Goal: Navigation & Orientation: Find specific page/section

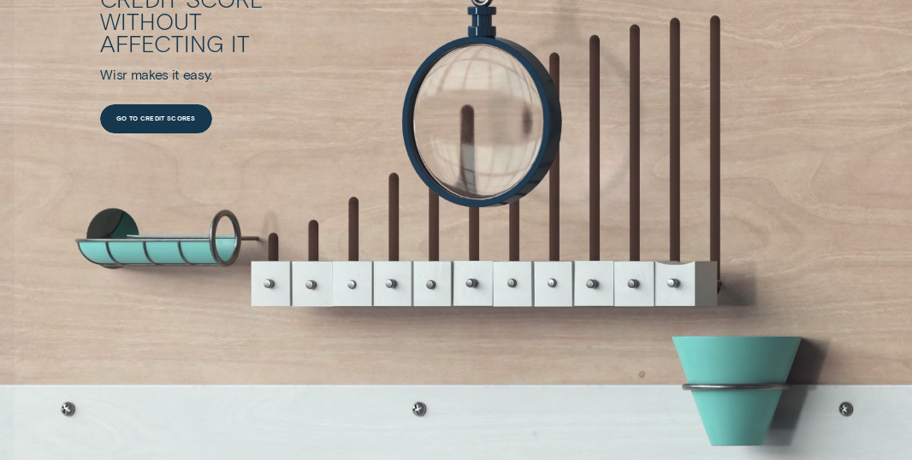
scroll to position [1853, 0]
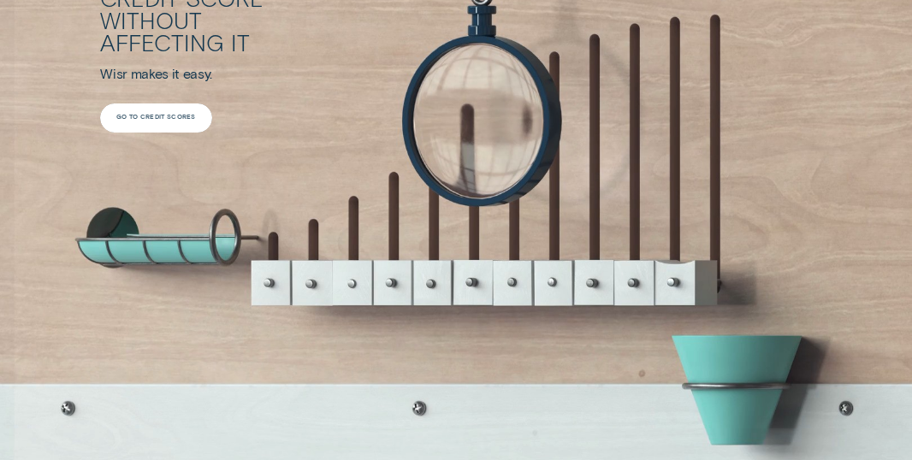
click at [163, 121] on div "Go to credit scores" at bounding box center [155, 117] width 111 height 29
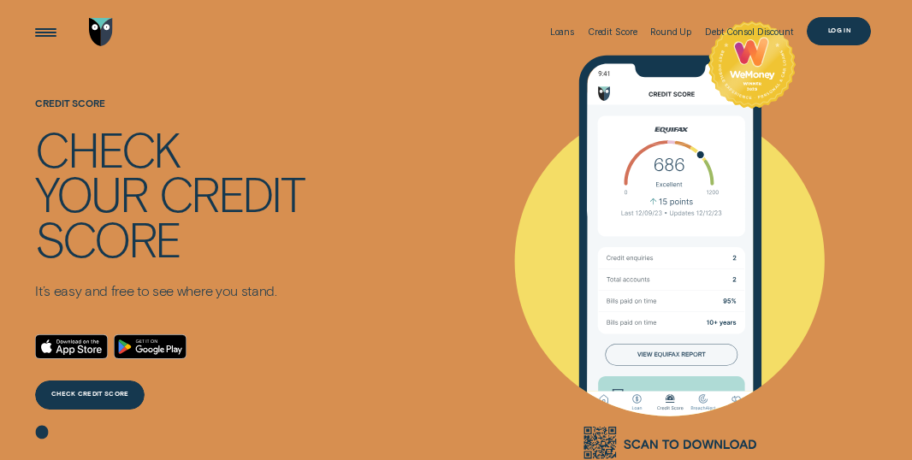
click at [840, 32] on div "Log in" at bounding box center [839, 31] width 22 height 6
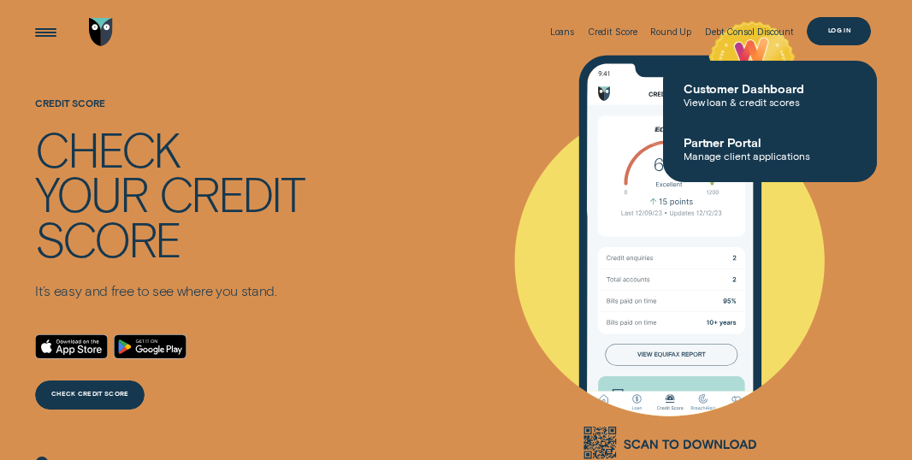
click at [840, 32] on div "Log in" at bounding box center [839, 31] width 22 height 6
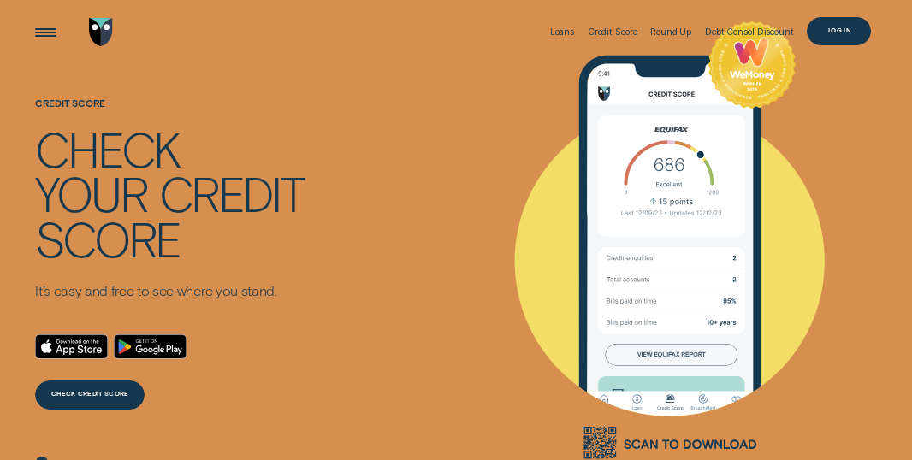
click at [840, 32] on div "Log in" at bounding box center [839, 31] width 22 height 6
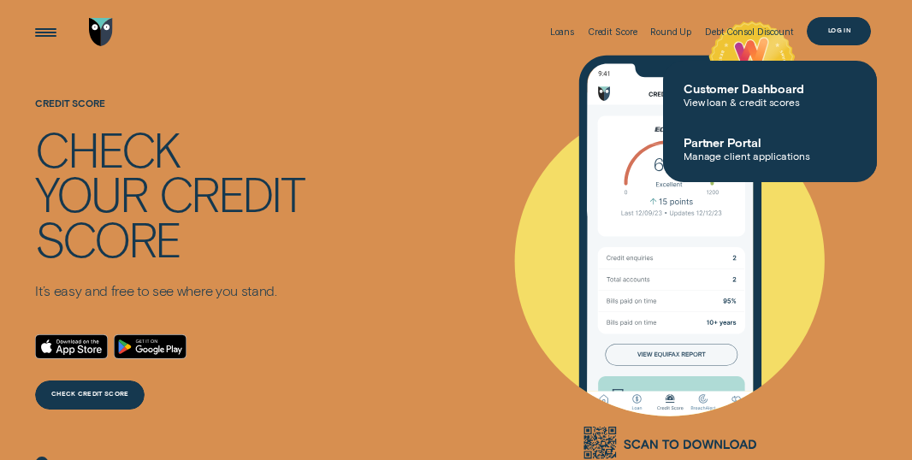
click at [824, 25] on div "Log in" at bounding box center [839, 31] width 64 height 29
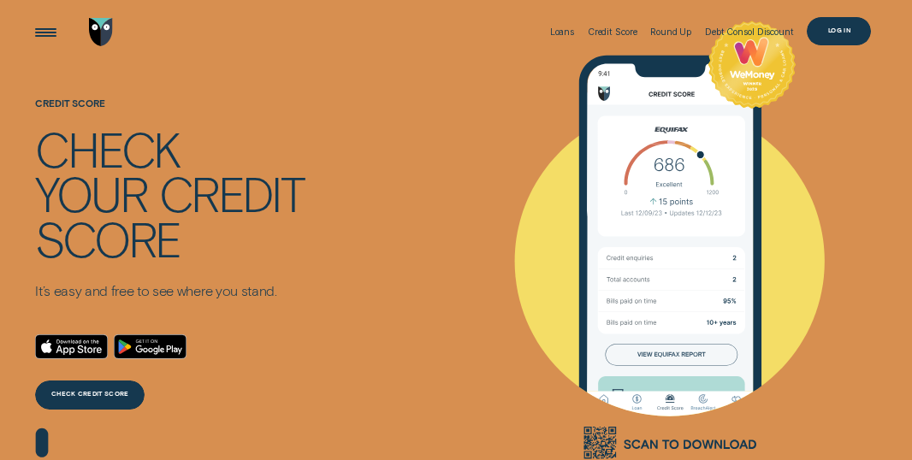
click at [824, 25] on div "Log in" at bounding box center [839, 31] width 64 height 29
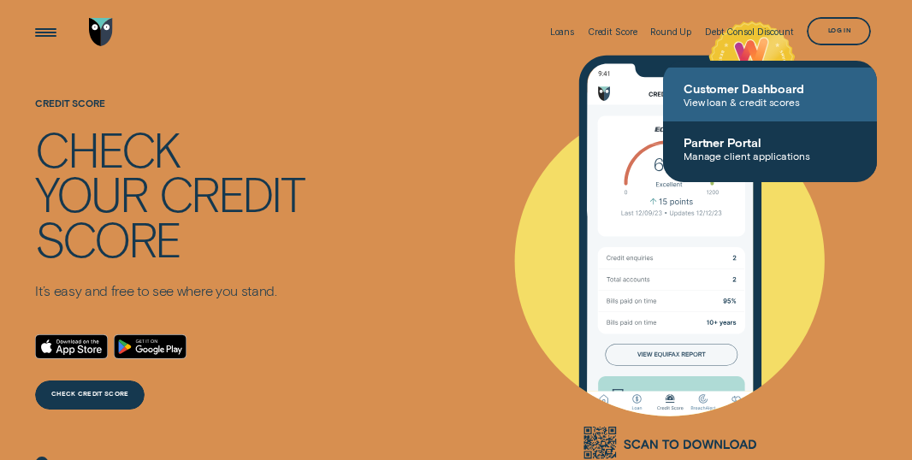
click at [771, 92] on span "Customer Dashboard" at bounding box center [769, 88] width 173 height 15
